Goal: Obtain resource: Download file/media

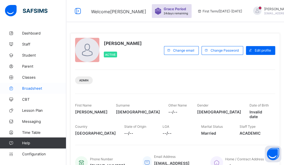
click at [36, 87] on span "Broadsheet" at bounding box center [44, 88] width 44 height 4
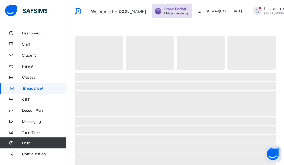
click at [36, 87] on span "Broadsheet" at bounding box center [44, 88] width 43 height 4
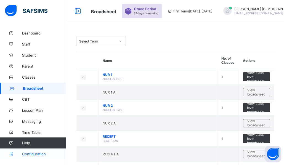
click at [38, 152] on span "Configuration" at bounding box center [44, 154] width 44 height 4
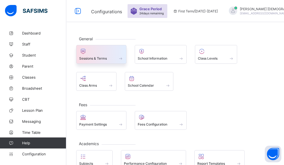
click at [103, 53] on div at bounding box center [101, 51] width 44 height 7
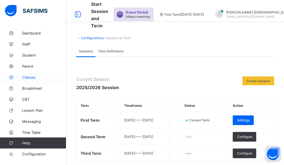
click at [29, 75] on span "Classes" at bounding box center [44, 77] width 44 height 4
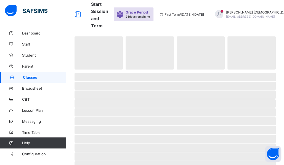
click at [29, 75] on span "Classes" at bounding box center [44, 77] width 43 height 4
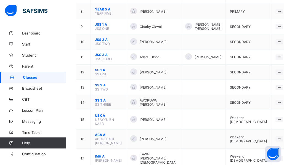
scroll to position [172, 0]
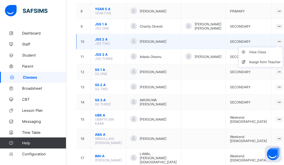
click at [277, 39] on icon at bounding box center [279, 41] width 5 height 4
click at [249, 49] on div "View Class" at bounding box center [264, 52] width 31 height 6
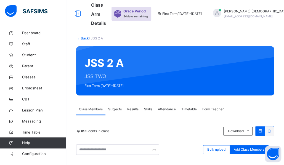
click at [134, 107] on div "Results" at bounding box center [132, 109] width 17 height 11
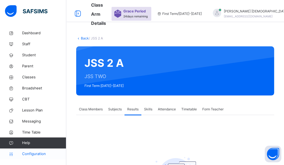
click at [33, 150] on link "Configuration" at bounding box center [33, 153] width 66 height 11
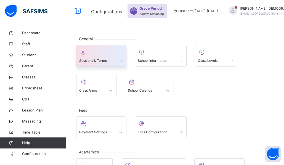
click at [97, 57] on span at bounding box center [101, 56] width 44 height 1
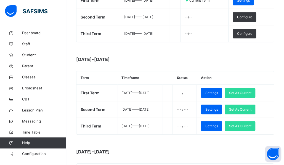
scroll to position [124, 0]
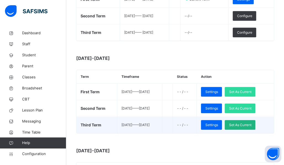
click at [242, 125] on span "Set As Current" at bounding box center [240, 125] width 22 height 5
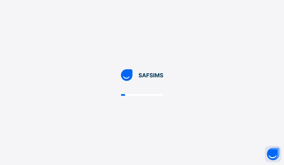
scroll to position [0, 0]
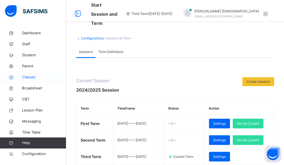
click at [27, 76] on span "Classes" at bounding box center [44, 77] width 44 height 6
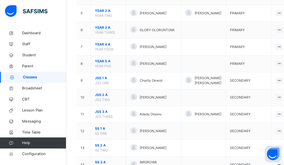
scroll to position [136, 0]
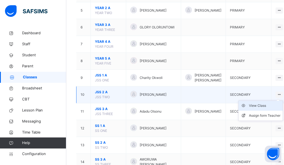
click at [251, 103] on div "View Class" at bounding box center [264, 106] width 31 height 6
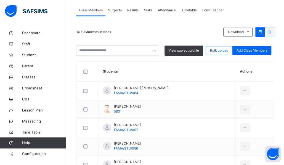
scroll to position [102, 0]
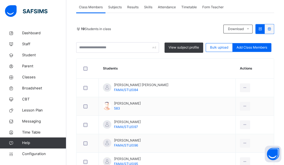
click at [136, 7] on span "Results" at bounding box center [132, 7] width 11 height 5
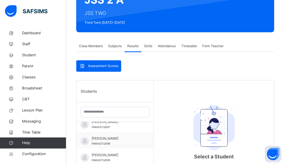
scroll to position [39, 0]
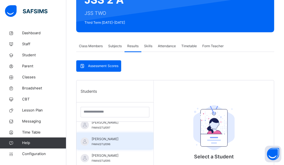
click at [115, 143] on div "[PERSON_NAME] [PERSON_NAME]/STU/096" at bounding box center [116, 142] width 49 height 10
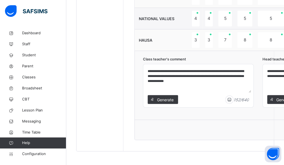
scroll to position [546, 0]
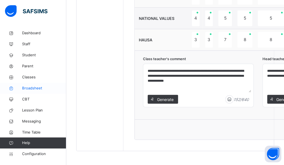
click at [29, 87] on span "Broadsheet" at bounding box center [44, 89] width 44 height 6
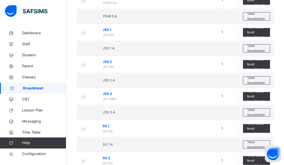
scroll to position [304, 0]
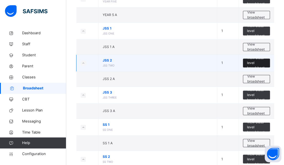
click at [258, 61] on span "View class level broadsheet" at bounding box center [256, 62] width 19 height 15
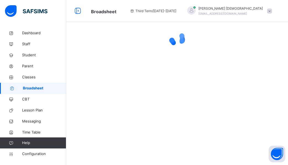
click at [35, 86] on span "Broadsheet" at bounding box center [44, 89] width 43 height 6
click at [40, 87] on span "Broadsheet" at bounding box center [44, 89] width 43 height 6
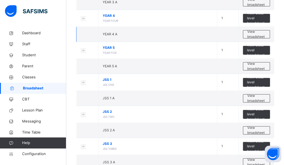
scroll to position [254, 0]
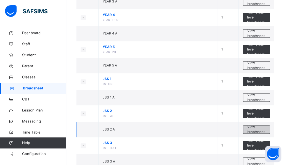
click at [264, 126] on span "View broadsheet" at bounding box center [256, 129] width 18 height 10
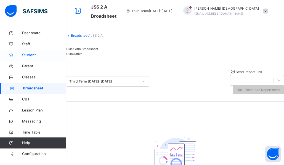
click at [31, 54] on span "Student" at bounding box center [44, 55] width 44 height 6
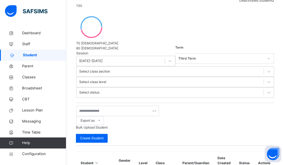
scroll to position [94, 0]
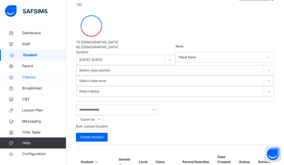
click at [26, 75] on span "Classes" at bounding box center [44, 77] width 44 height 6
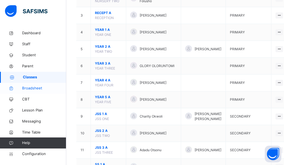
scroll to position [98, 0]
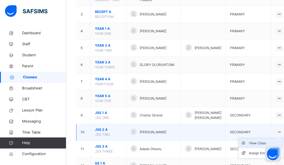
click at [249, 142] on div "View Class" at bounding box center [264, 143] width 31 height 6
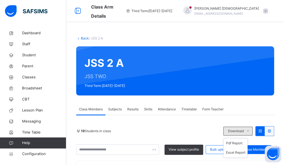
click at [250, 131] on icon at bounding box center [248, 131] width 4 height 4
click at [239, 141] on ul "Pdf Report Excel Report" at bounding box center [235, 147] width 24 height 19
click at [239, 142] on li "Pdf Report" at bounding box center [235, 143] width 24 height 9
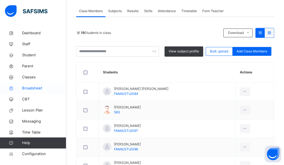
click at [34, 86] on span "Broadsheet" at bounding box center [44, 89] width 44 height 6
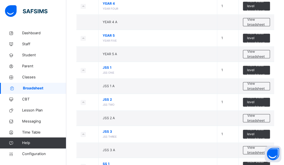
scroll to position [266, 0]
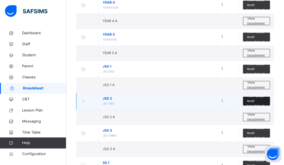
click at [256, 97] on span "View class level broadsheet" at bounding box center [256, 101] width 19 height 15
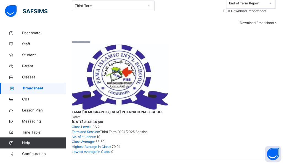
scroll to position [265, 0]
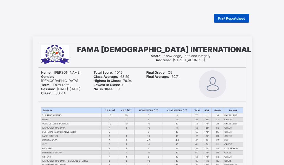
click at [237, 17] on span "Print Reportsheet" at bounding box center [231, 18] width 27 height 4
